Goal: Task Accomplishment & Management: Complete application form

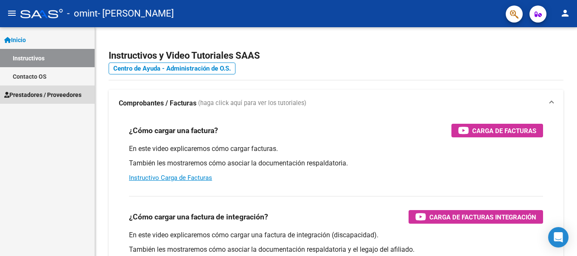
click at [52, 93] on span "Prestadores / Proveedores" at bounding box center [42, 94] width 77 height 9
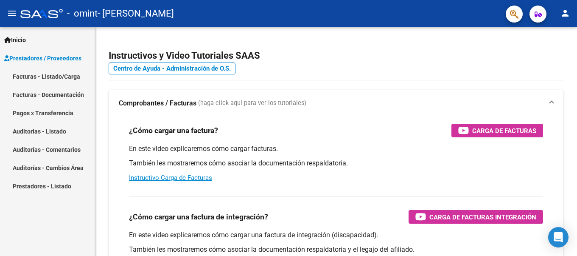
click at [70, 79] on link "Facturas - Listado/Carga" at bounding box center [47, 76] width 95 height 18
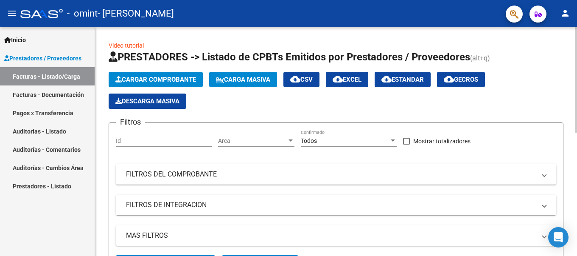
click at [157, 135] on div "Id" at bounding box center [164, 137] width 96 height 17
click at [157, 81] on span "Cargar Comprobante" at bounding box center [155, 80] width 81 height 8
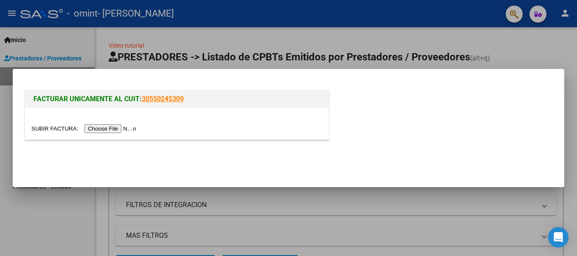
click at [134, 127] on input "file" at bounding box center [84, 128] width 107 height 9
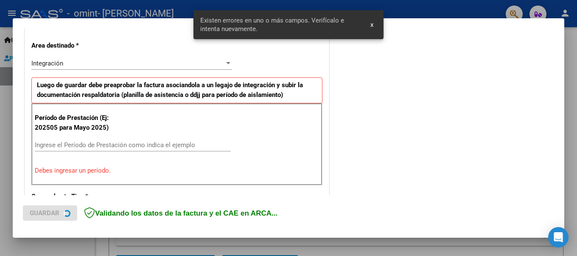
scroll to position [195, 0]
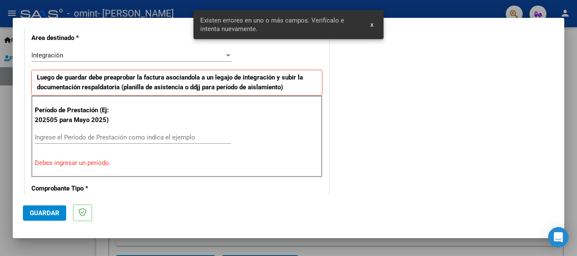
click at [185, 136] on input "Ingrese el Período de Prestación como indica el ejemplo" at bounding box center [133, 137] width 196 height 8
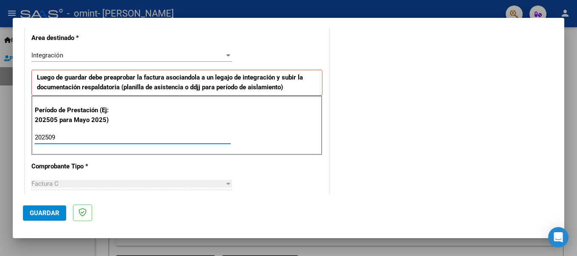
type input "202509"
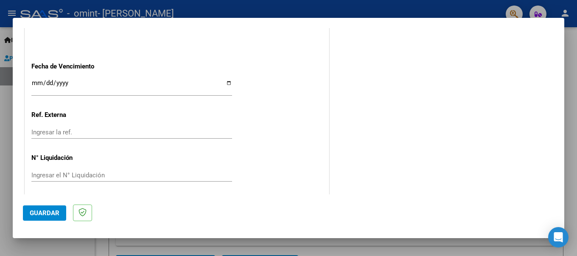
scroll to position [579, 0]
click at [226, 80] on input "Ingresar la fecha" at bounding box center [131, 85] width 201 height 14
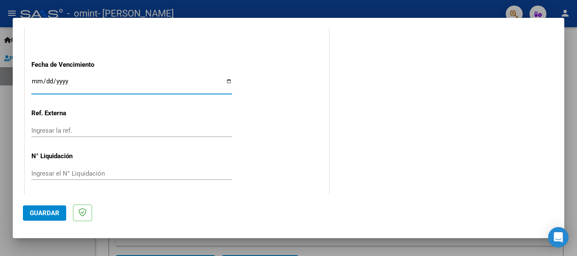
type input "[DATE]"
click at [44, 218] on button "Guardar" at bounding box center [44, 212] width 43 height 15
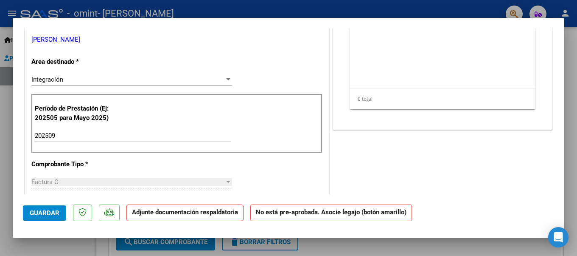
scroll to position [0, 0]
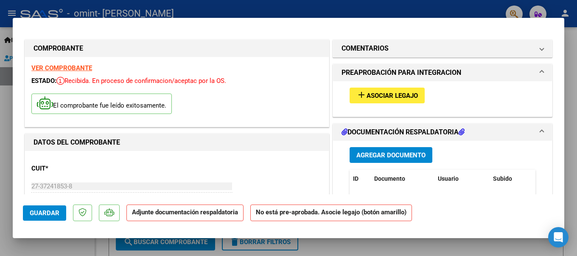
click at [409, 97] on span "Asociar Legajo" at bounding box center [392, 96] width 51 height 8
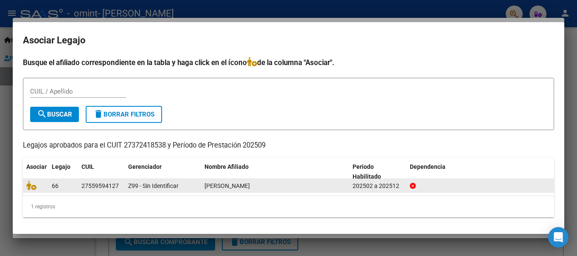
click at [299, 186] on div "[PERSON_NAME]" at bounding box center [275, 186] width 141 height 10
drag, startPoint x: 46, startPoint y: 184, endPoint x: 52, endPoint y: 182, distance: 6.1
click at [47, 184] on datatable-body-cell at bounding box center [35, 185] width 25 height 13
click at [370, 188] on div "202502 a 202512" at bounding box center [378, 186] width 51 height 10
click at [33, 185] on icon at bounding box center [31, 184] width 10 height 9
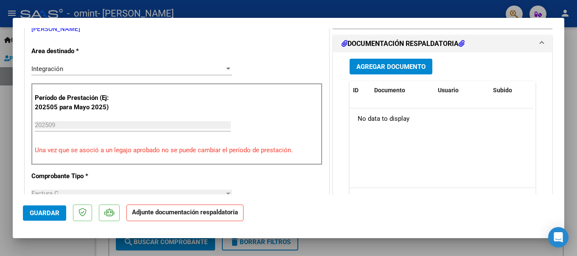
scroll to position [212, 0]
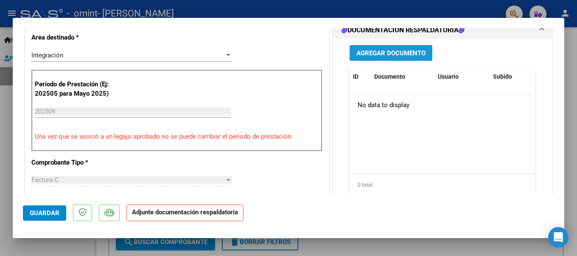
click at [392, 53] on span "Agregar Documento" at bounding box center [391, 53] width 69 height 8
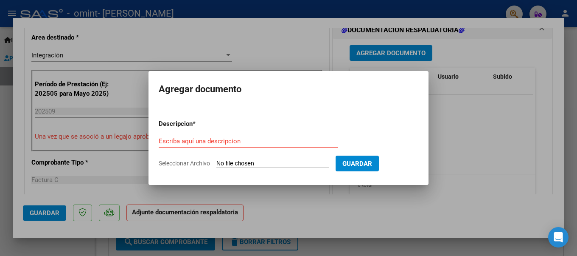
click at [317, 40] on div at bounding box center [288, 128] width 577 height 256
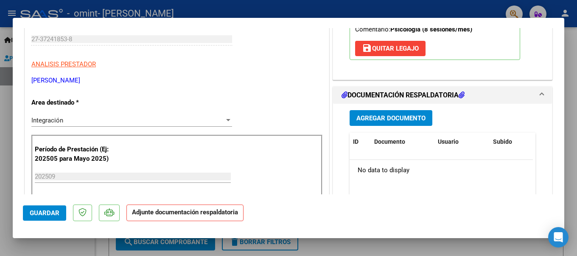
scroll to position [170, 0]
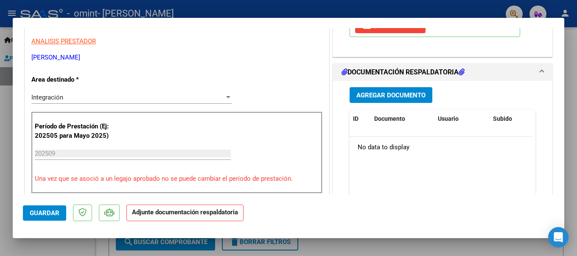
click at [413, 94] on span "Agregar Documento" at bounding box center [391, 95] width 69 height 8
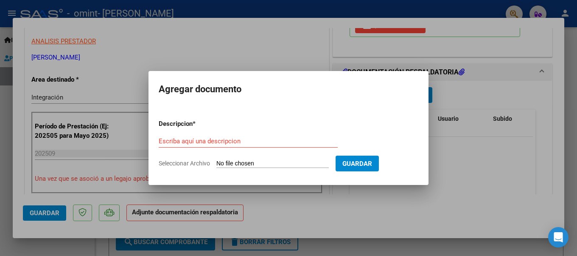
click at [278, 156] on form "Descripcion * Escriba aquí una descripcion Seleccionar Archivo Guardar" at bounding box center [289, 143] width 260 height 62
click at [281, 160] on input "Seleccionar Archivo" at bounding box center [272, 164] width 112 height 8
type input "C:\fakepath\[PERSON_NAME].pdf"
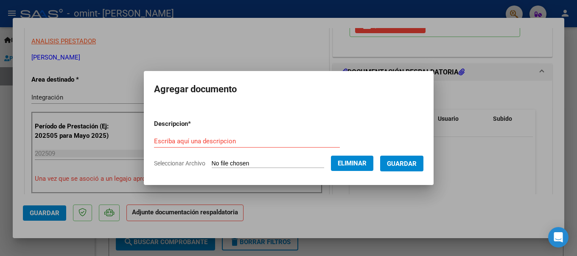
click at [229, 134] on form "Descripcion * Escriba aquí una descripcion Seleccionar Archivo Eliminar Guardar" at bounding box center [289, 143] width 270 height 62
click at [228, 145] on div "Escriba aquí una descripcion" at bounding box center [247, 141] width 186 height 13
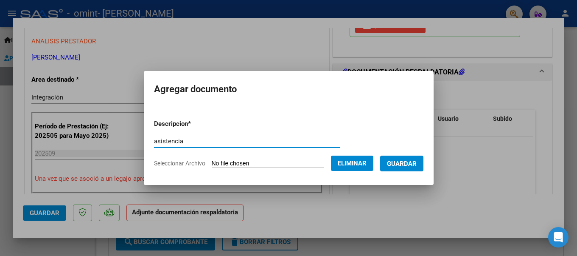
type input "asistencia"
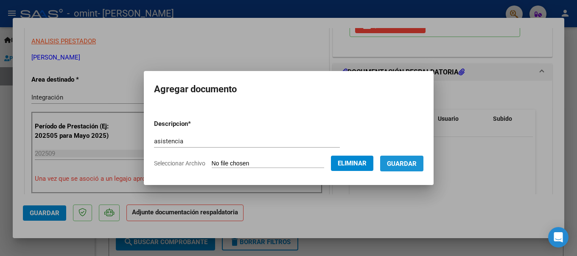
click at [423, 163] on button "Guardar" at bounding box center [401, 163] width 43 height 16
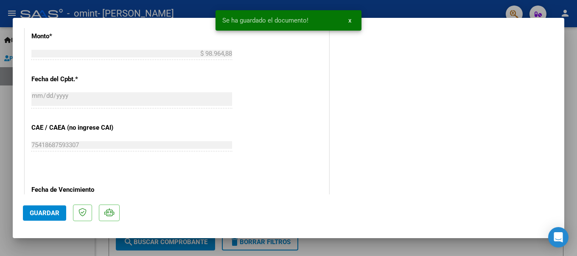
scroll to position [592, 0]
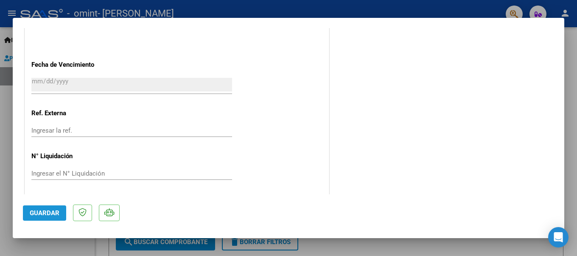
click at [53, 210] on span "Guardar" at bounding box center [45, 213] width 30 height 8
click at [337, 9] on div at bounding box center [288, 128] width 577 height 256
type input "$ 0,00"
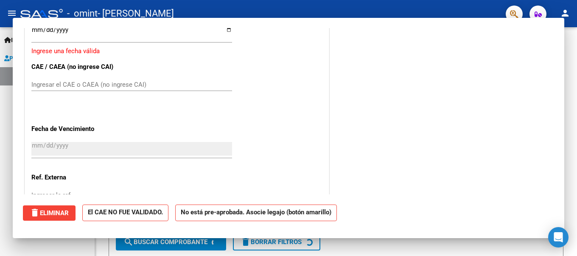
scroll to position [656, 0]
